Goal: Find specific page/section

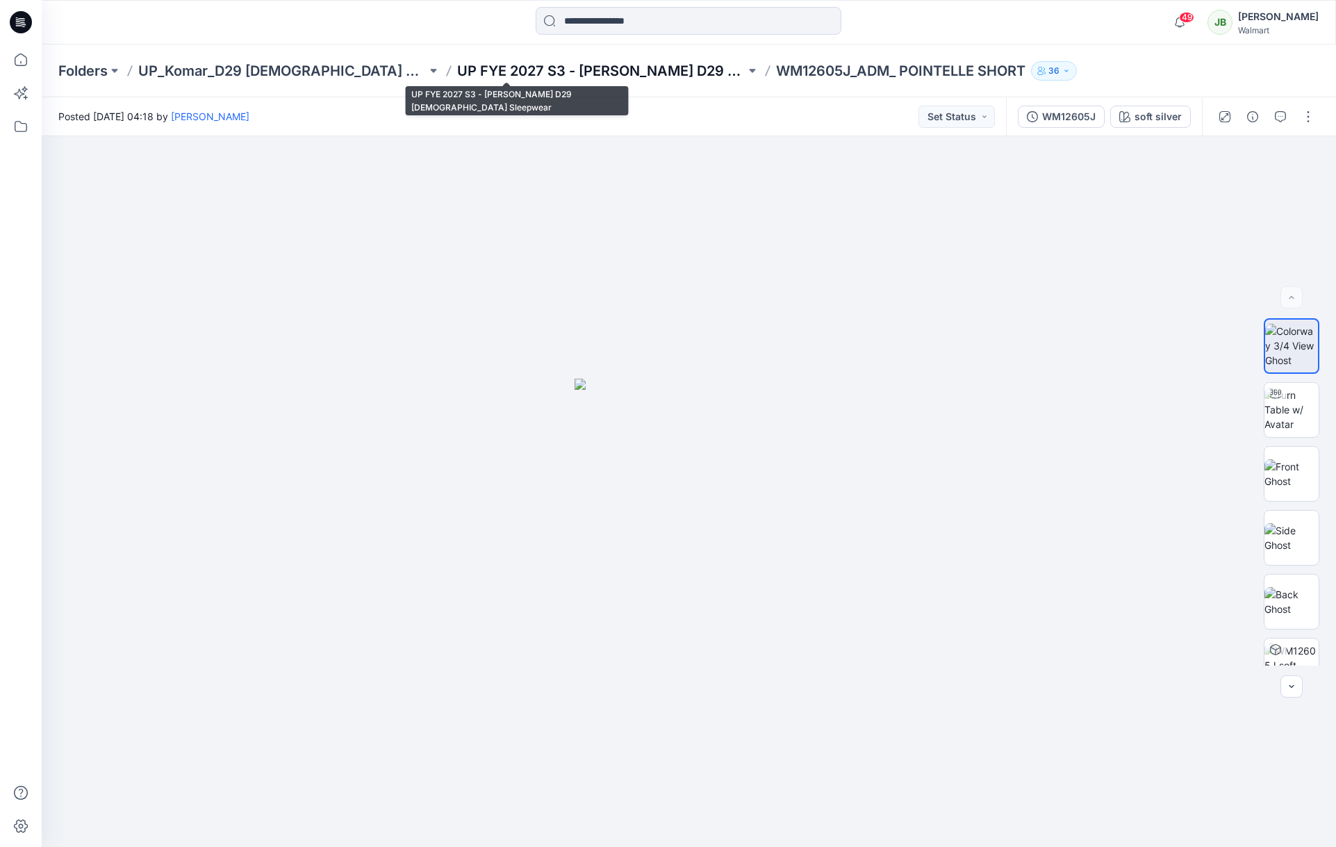
click at [457, 66] on p "UP FYE 2027 S3 - [PERSON_NAME] D29 [DEMOGRAPHIC_DATA] Sleepwear" at bounding box center [601, 70] width 288 height 19
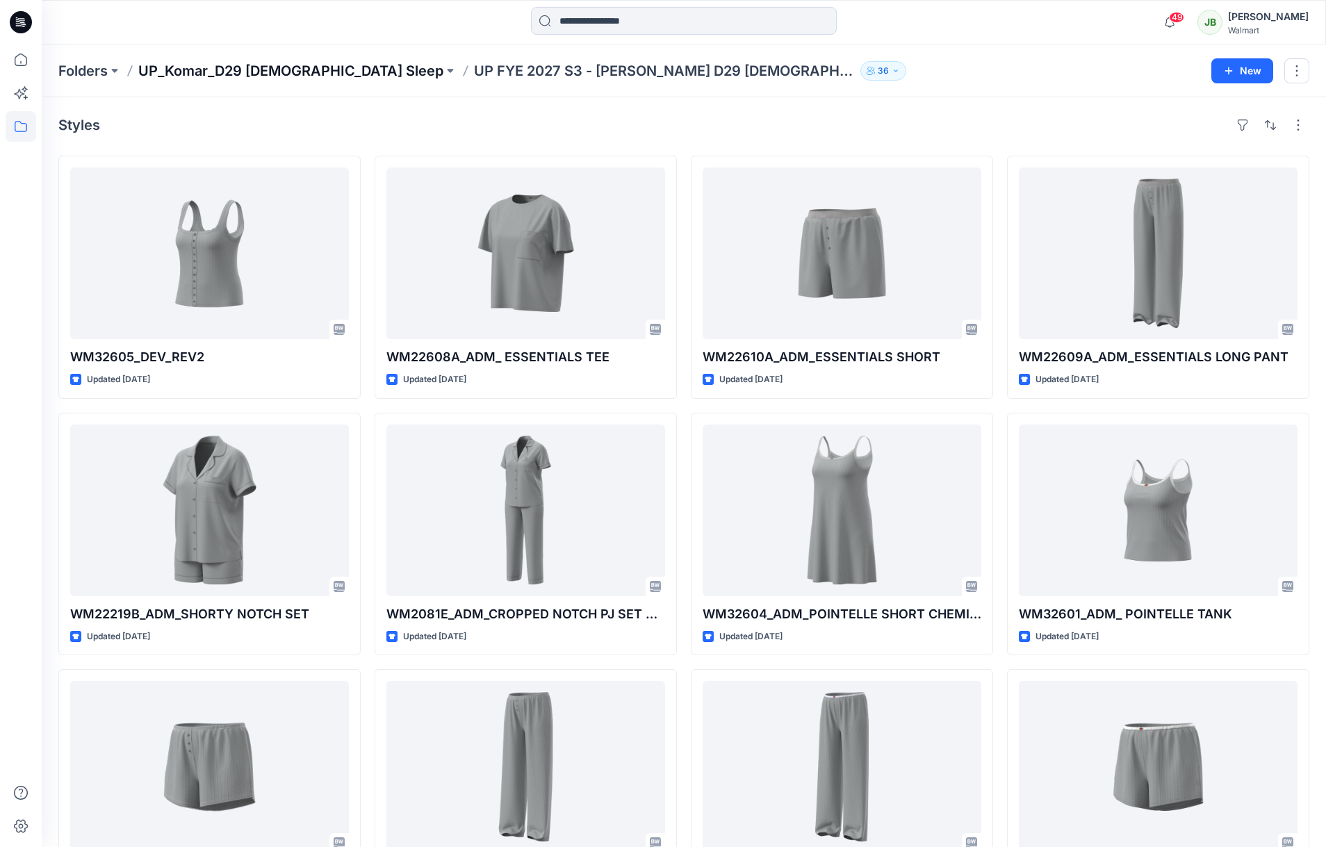
click at [299, 72] on p "UP_Komar_D29 [DEMOGRAPHIC_DATA] Sleep" at bounding box center [290, 70] width 305 height 19
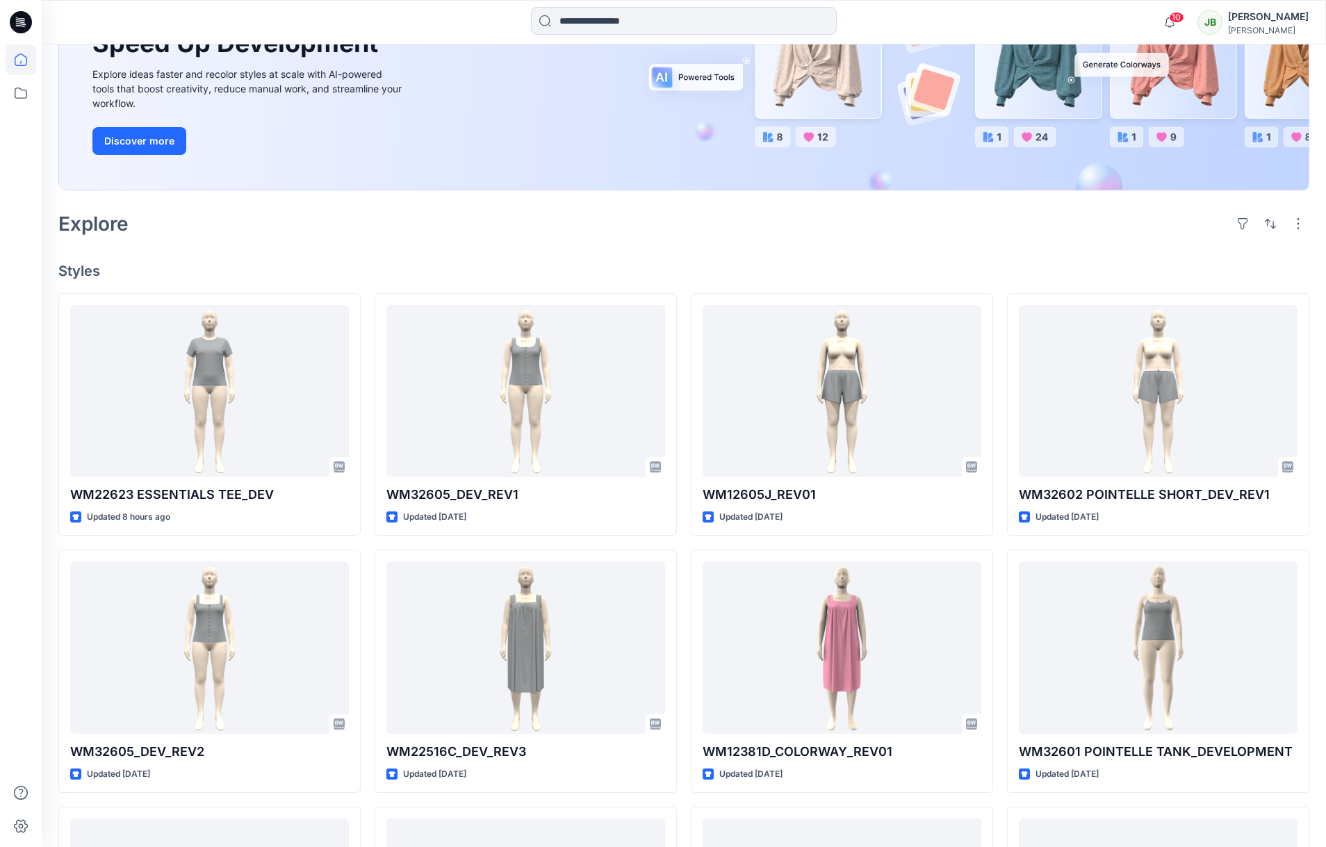
scroll to position [188, 0]
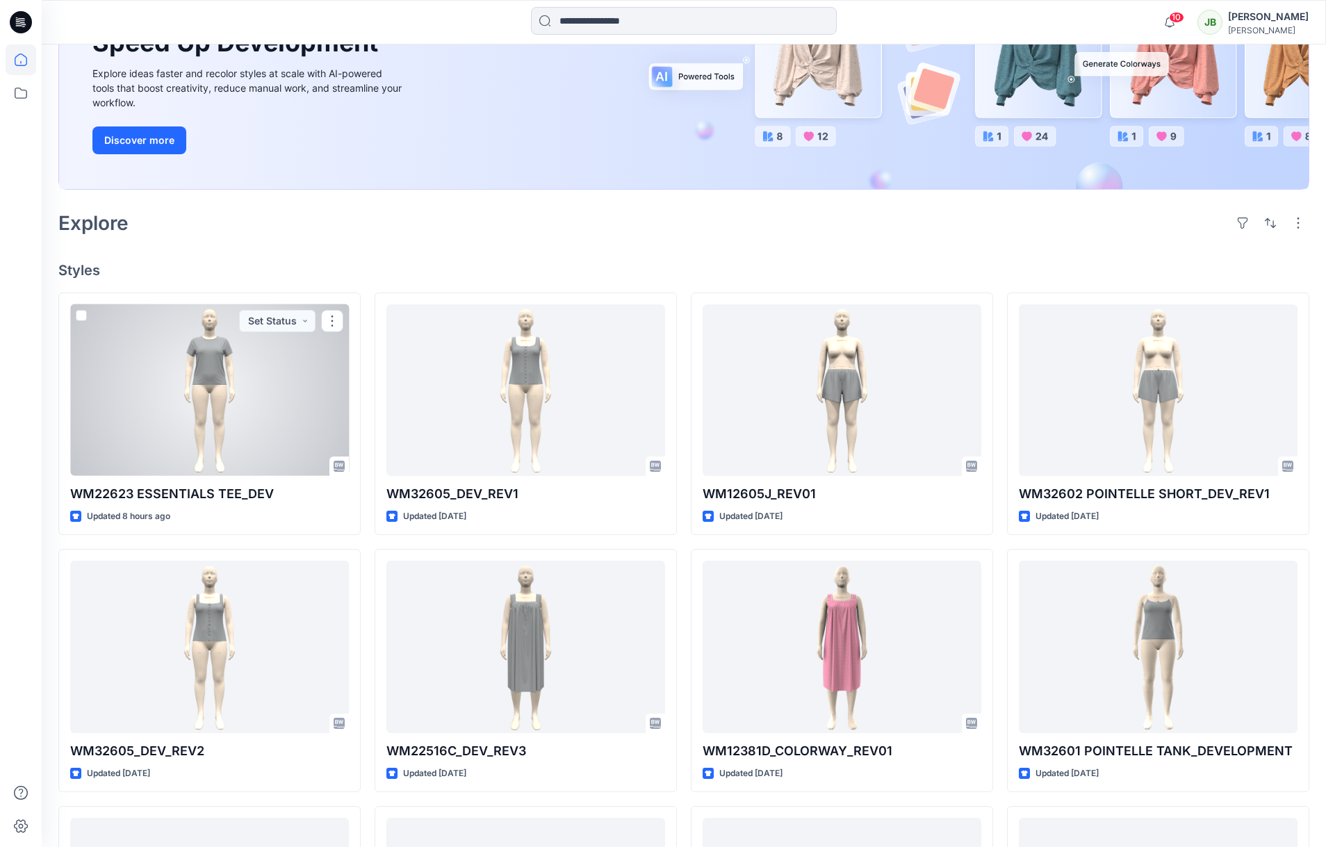
click at [236, 411] on div at bounding box center [209, 390] width 279 height 172
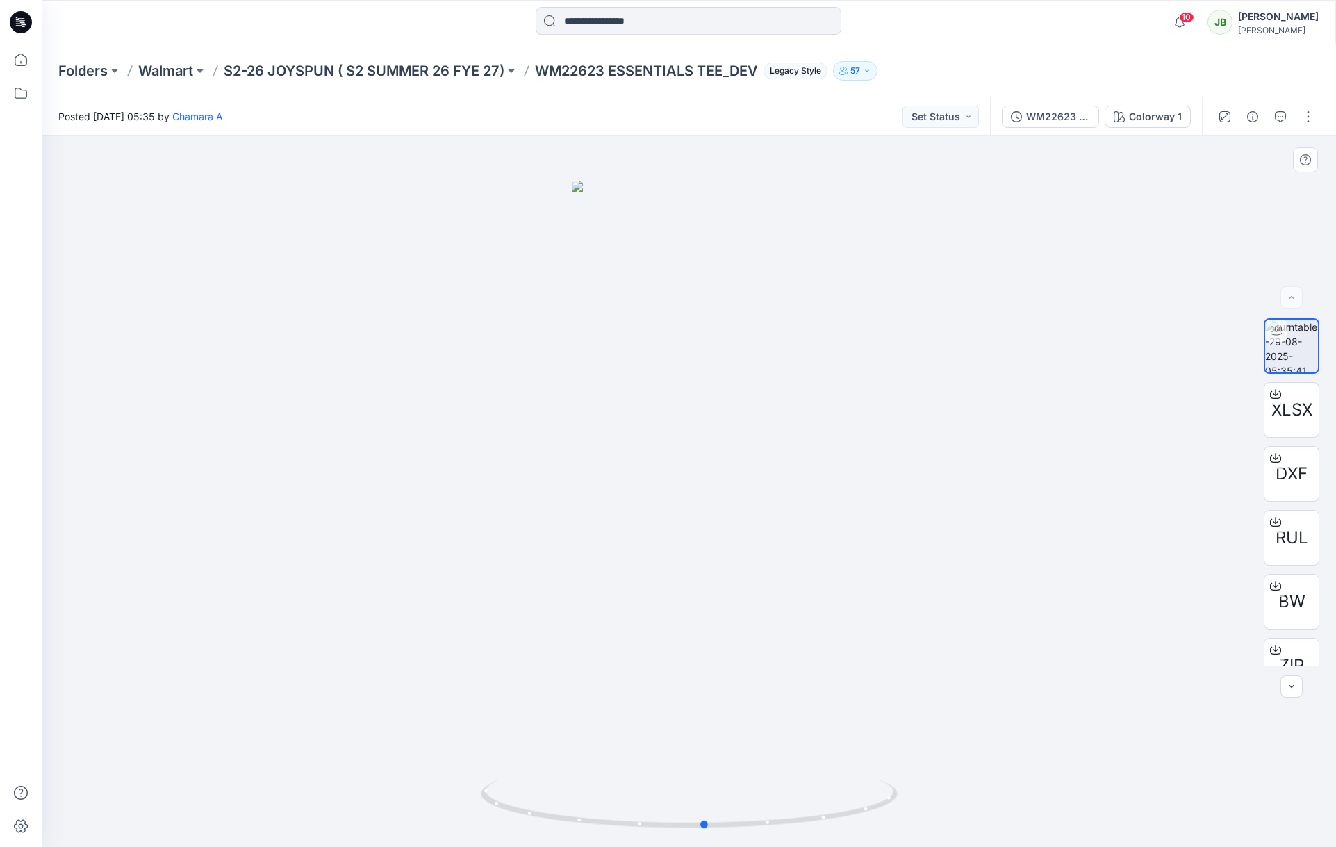
drag, startPoint x: 771, startPoint y: 304, endPoint x: 775, endPoint y: 329, distance: 24.8
click at [785, 329] on div at bounding box center [689, 491] width 1294 height 711
